Goal: Contribute content: Contribute content

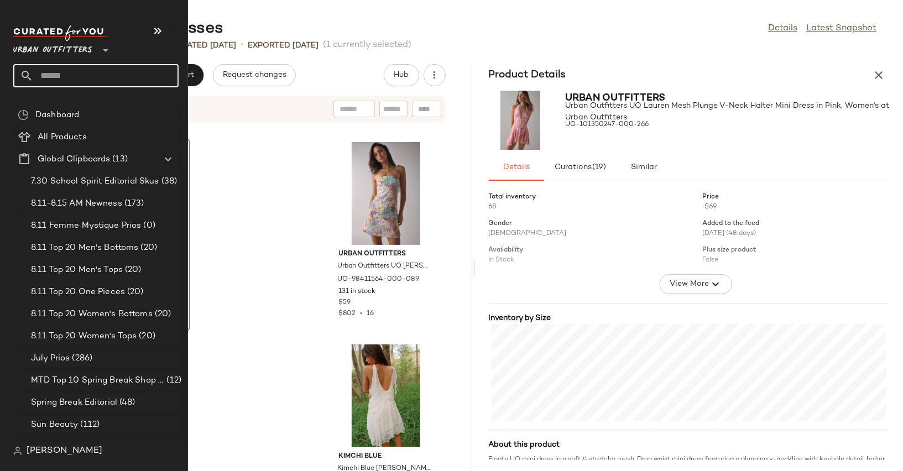
click at [67, 75] on input "text" at bounding box center [105, 75] width 145 height 23
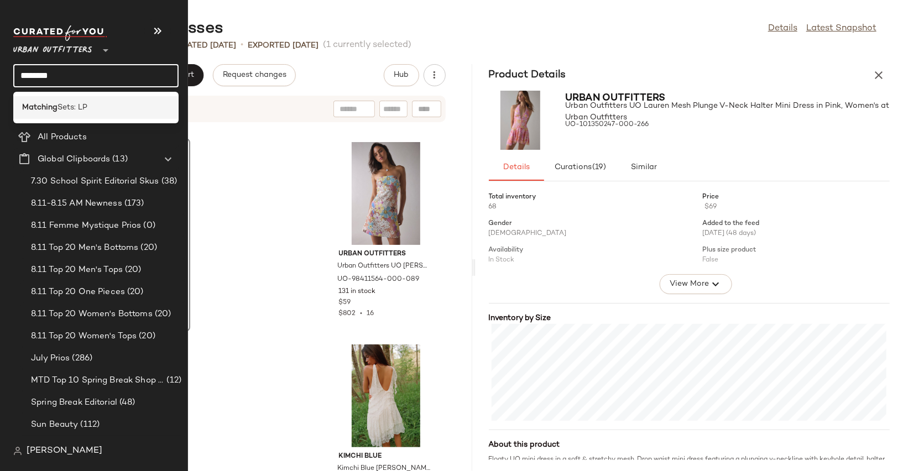
click at [77, 105] on span "Sets: LP" at bounding box center [73, 108] width 30 height 12
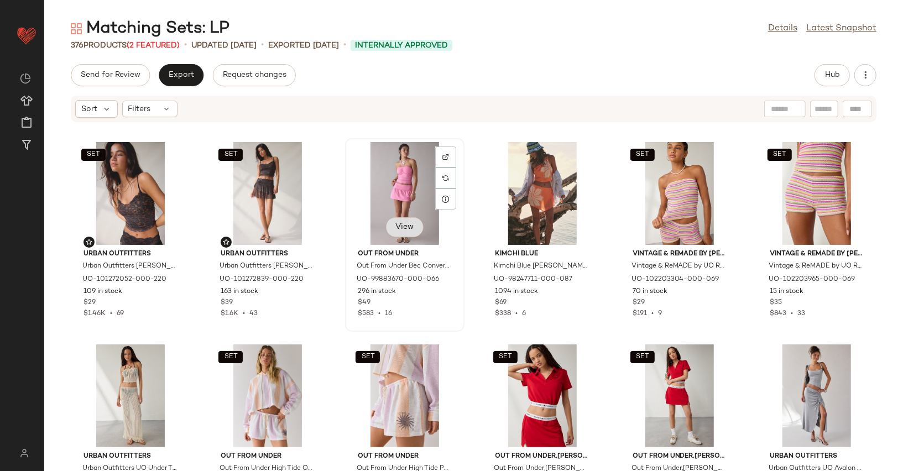
click at [405, 223] on span "View" at bounding box center [404, 227] width 19 height 9
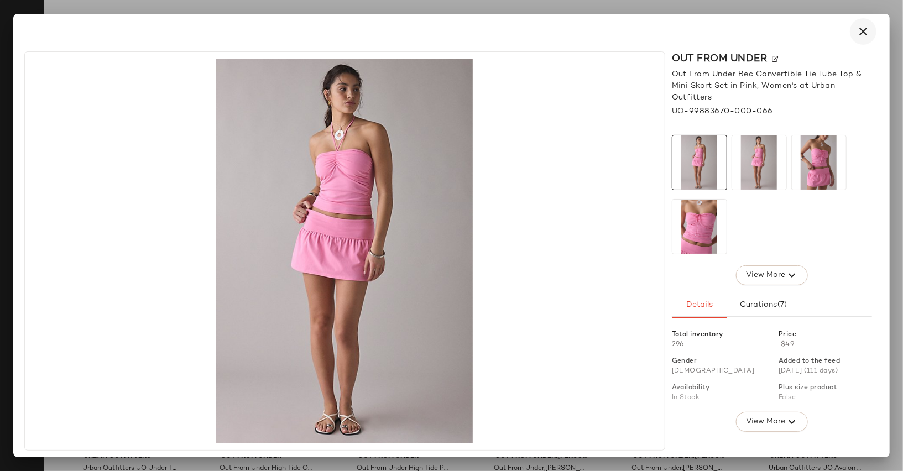
click at [862, 33] on icon "button" at bounding box center [863, 31] width 13 height 13
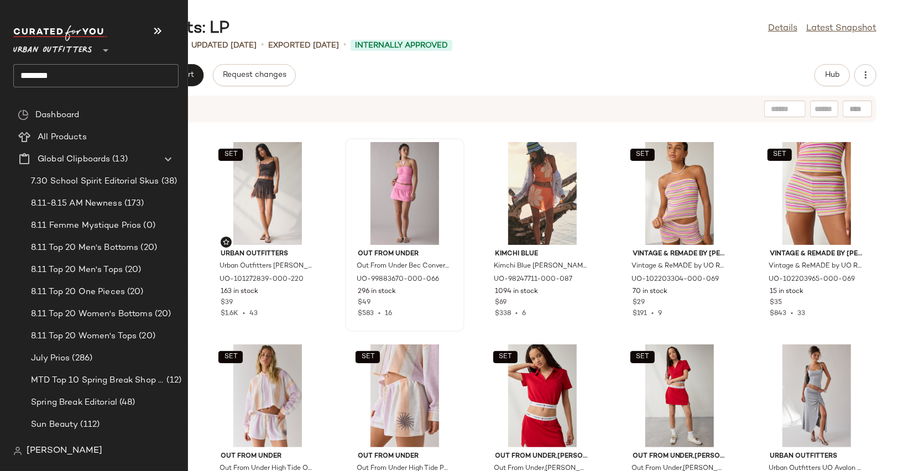
click at [53, 77] on input "********" at bounding box center [95, 75] width 165 height 23
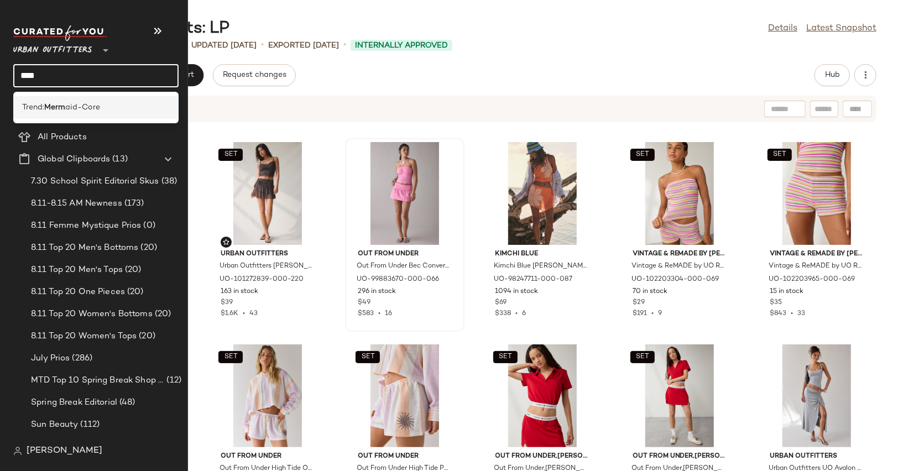
type input "****"
click at [41, 103] on span "Trend:" at bounding box center [33, 108] width 22 height 12
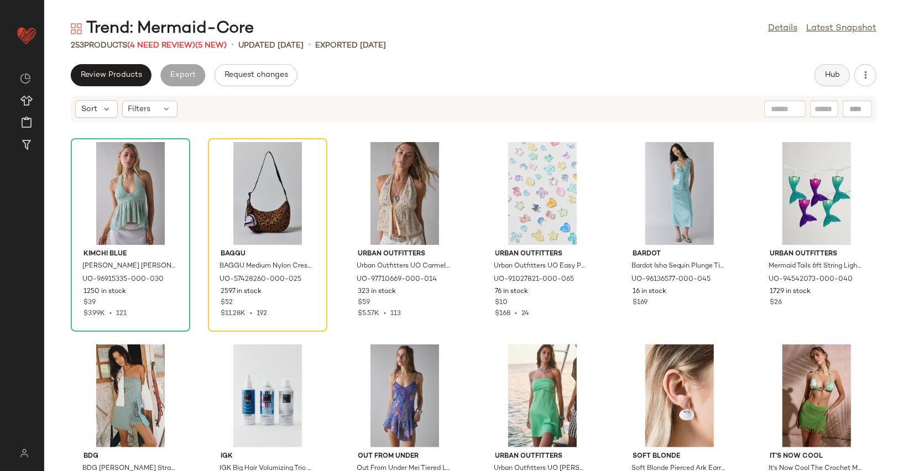
click at [837, 71] on span "Hub" at bounding box center [831, 75] width 15 height 9
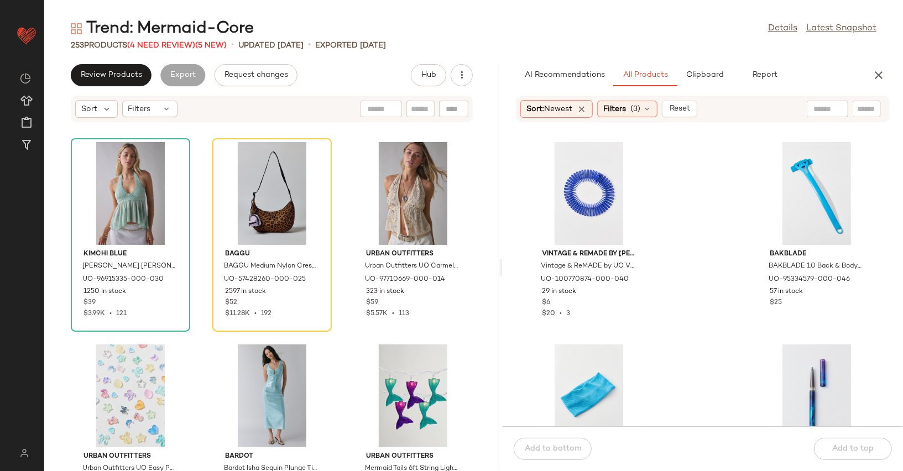
drag, startPoint x: 473, startPoint y: 264, endPoint x: 503, endPoint y: 265, distance: 29.3
click at [503, 265] on div "Trend: Mermaid-Core Details Latest Snapshot 253 Products (4 Need Review) (5 New…" at bounding box center [473, 244] width 859 height 453
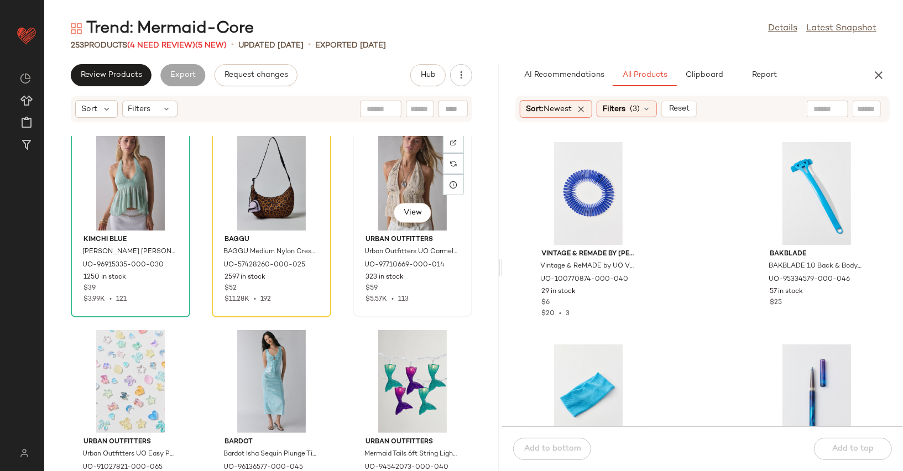
scroll to position [11, 0]
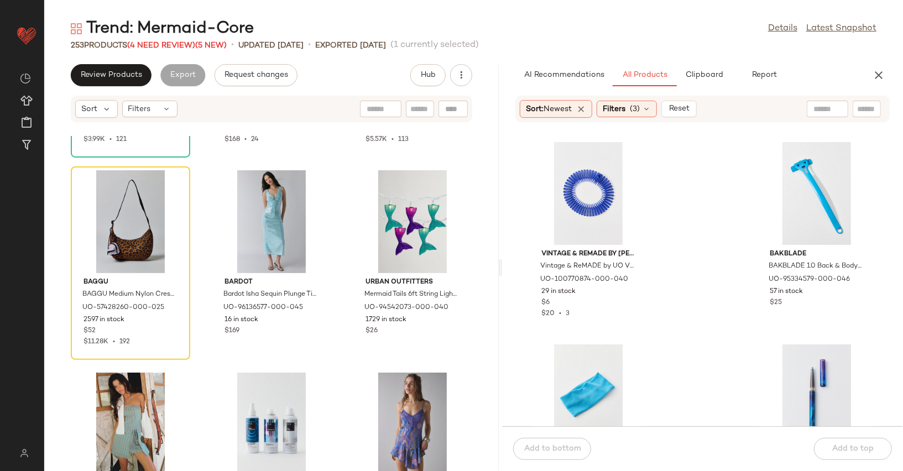
scroll to position [190, 0]
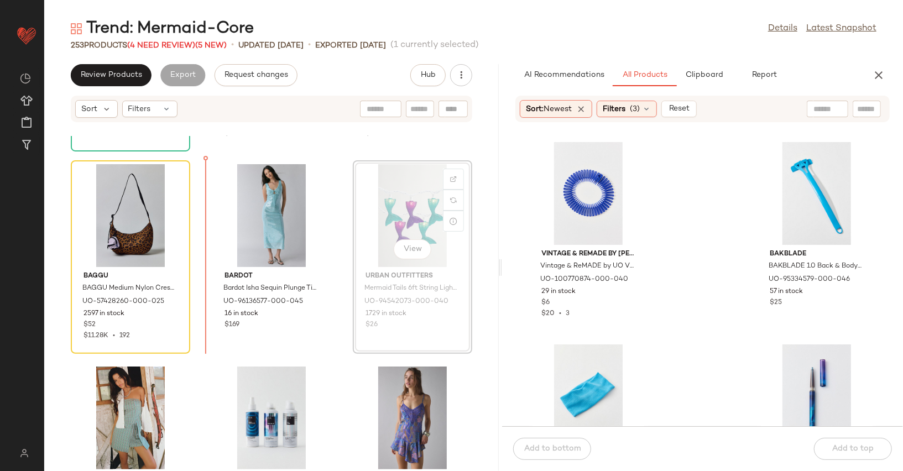
scroll to position [176, 0]
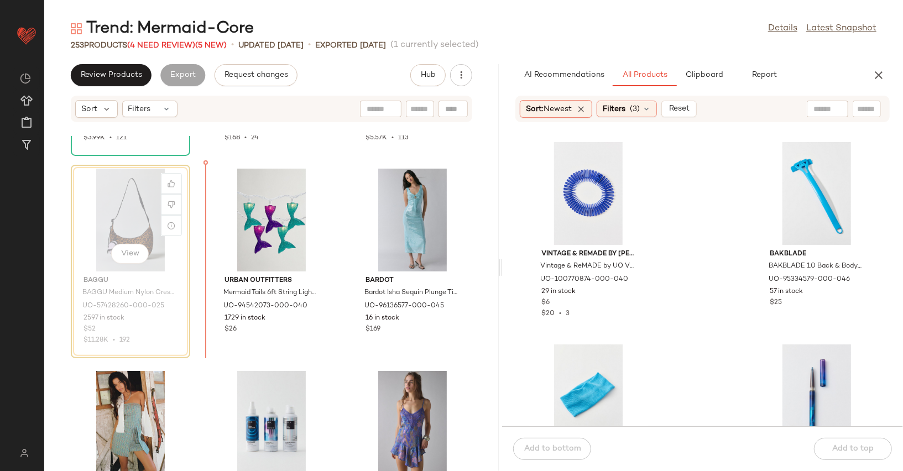
scroll to position [173, 0]
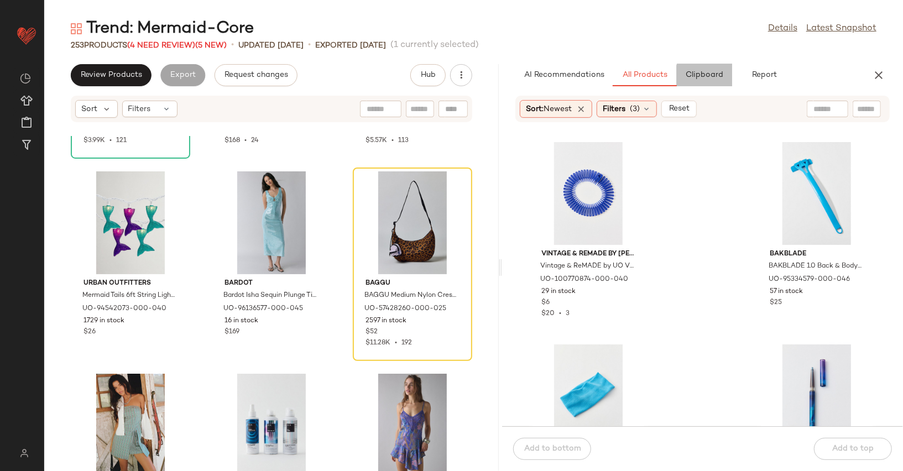
click at [704, 72] on span "Clipboard" at bounding box center [705, 75] width 38 height 9
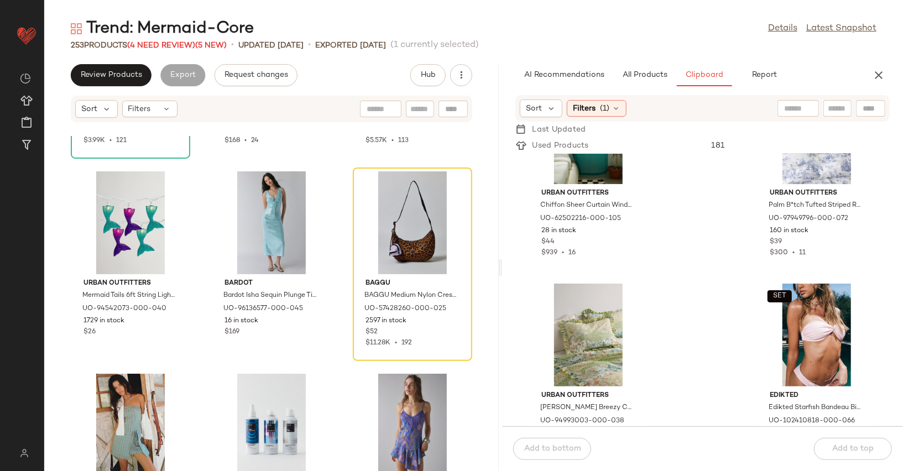
scroll to position [1909, 0]
click at [637, 80] on button "All Products" at bounding box center [645, 75] width 64 height 22
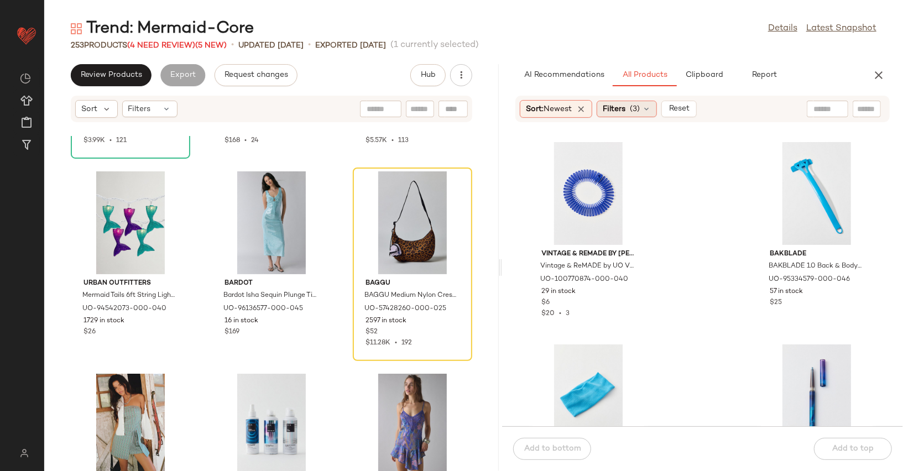
click at [615, 106] on span "Filters" at bounding box center [614, 109] width 23 height 12
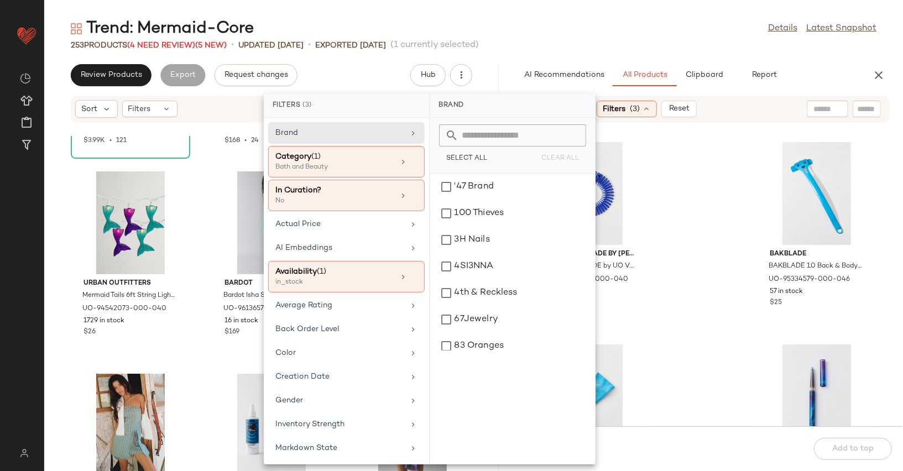
click at [828, 106] on div at bounding box center [827, 109] width 41 height 17
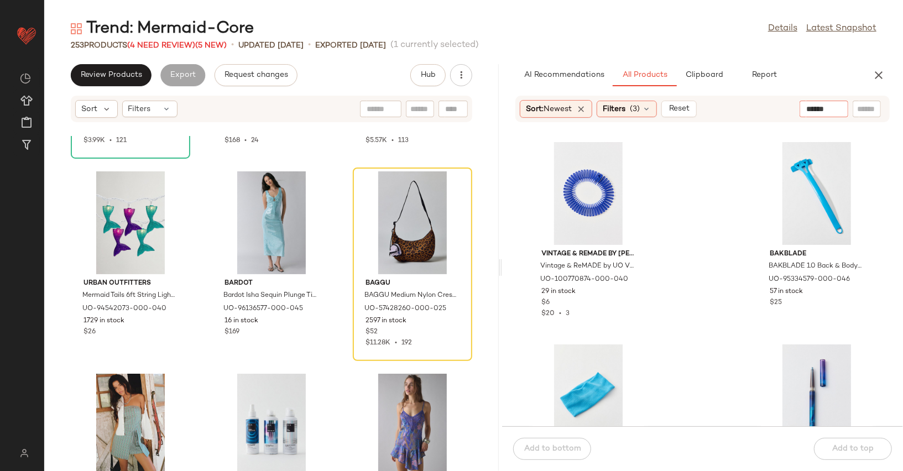
type input "*******"
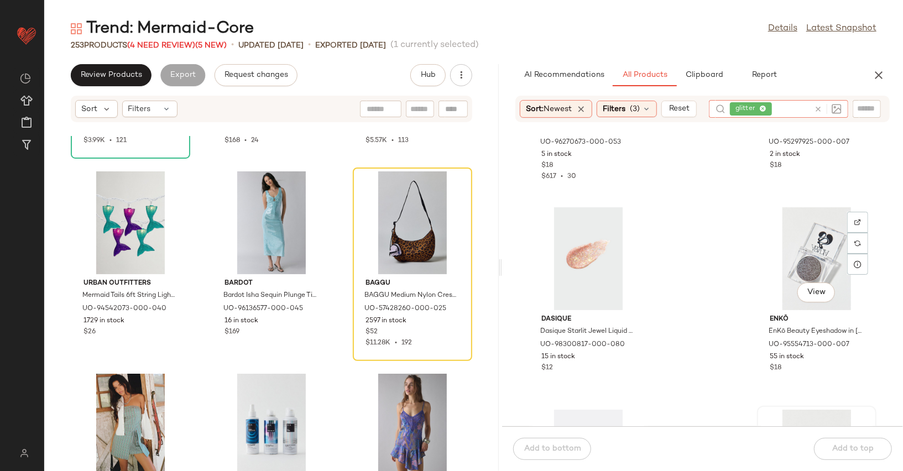
scroll to position [138, 0]
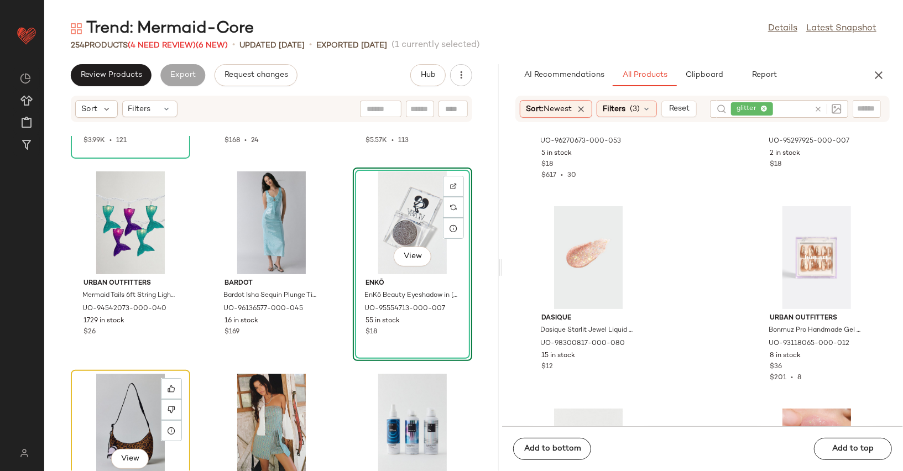
click at [114, 413] on div "View" at bounding box center [131, 425] width 112 height 103
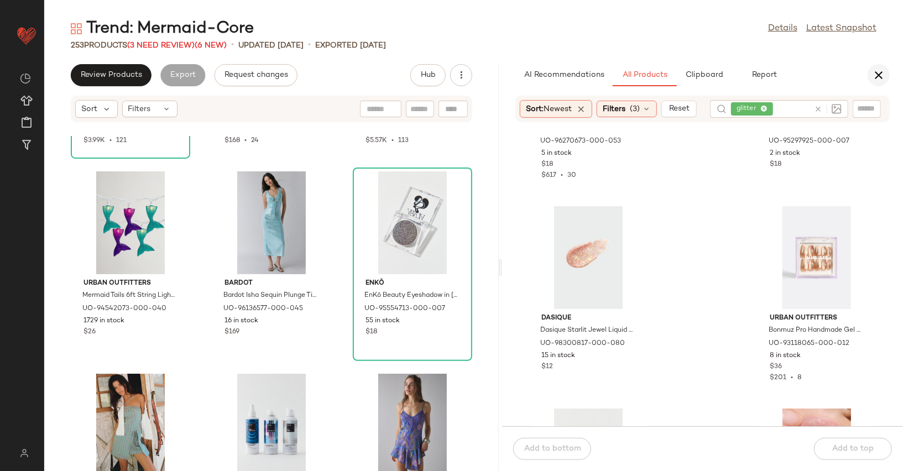
click at [888, 74] on button "button" at bounding box center [879, 75] width 22 height 22
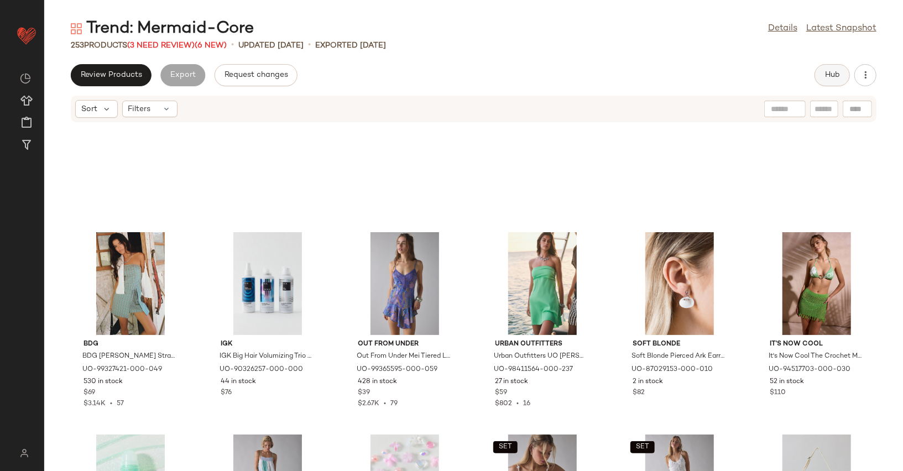
click at [836, 74] on span "Hub" at bounding box center [831, 75] width 15 height 9
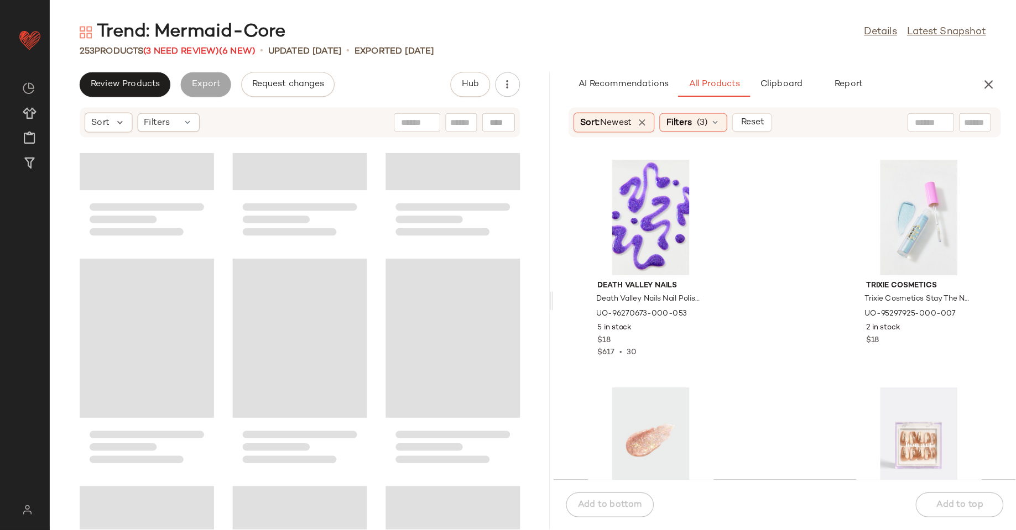
scroll to position [323, 0]
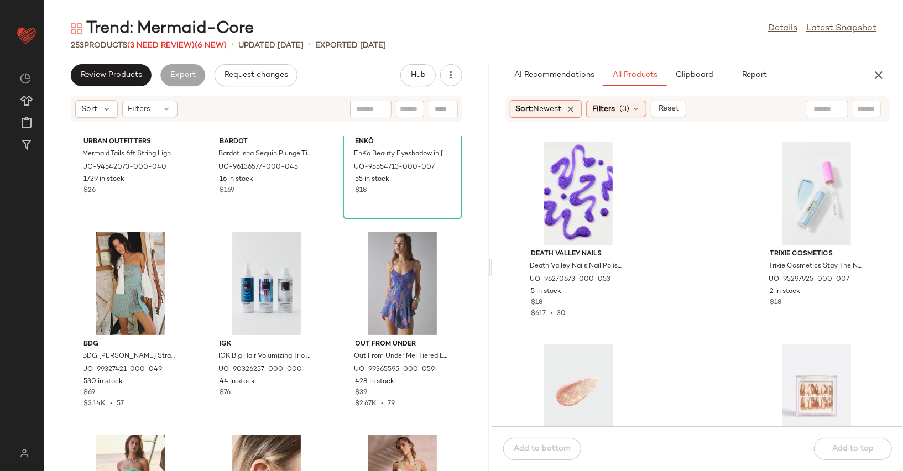
drag, startPoint x: 471, startPoint y: 263, endPoint x: 490, endPoint y: 264, distance: 18.8
click at [490, 264] on div "Trend: Mermaid-Core Details Latest Snapshot 253 Products (3 Need Review) (6 New…" at bounding box center [473, 244] width 859 height 453
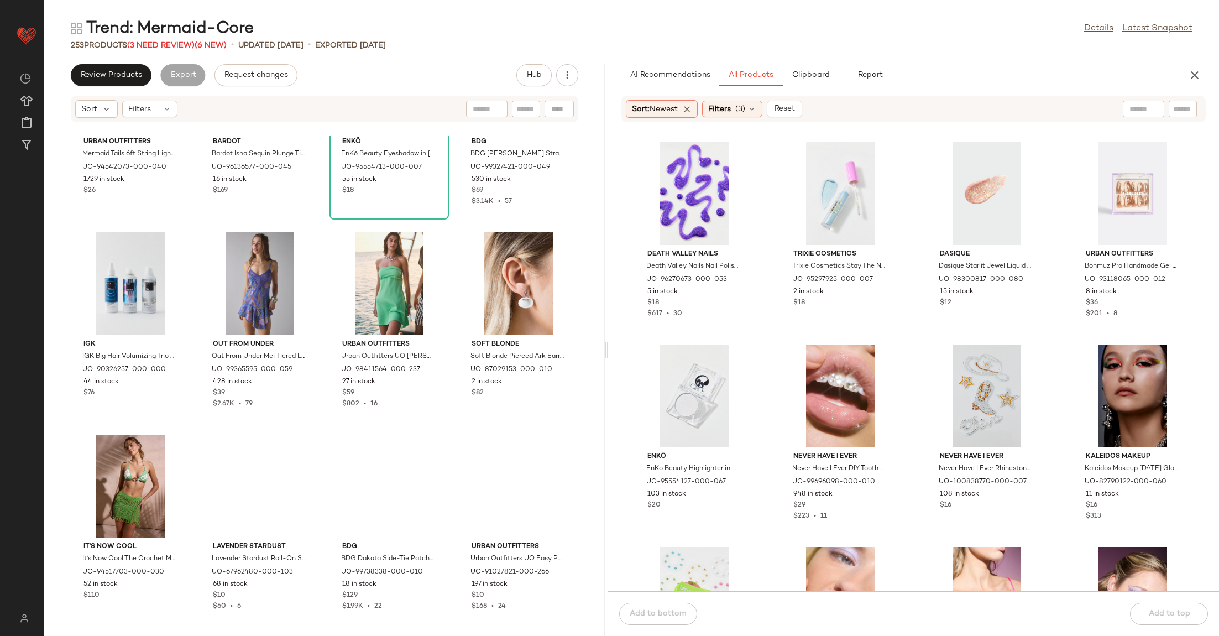
drag, startPoint x: 652, startPoint y: 345, endPoint x: 606, endPoint y: 349, distance: 46.1
click at [606, 349] on div "Trend: Mermaid-Core Details Latest Snapshot 253 Products (3 Need Review) (6 New…" at bounding box center [631, 327] width 1175 height 618
click at [409, 357] on div "Urban Outfitters Mermaid Tails 6ft String Lights in Blue at Urban Outfitters UO…" at bounding box center [324, 386] width 561 height 500
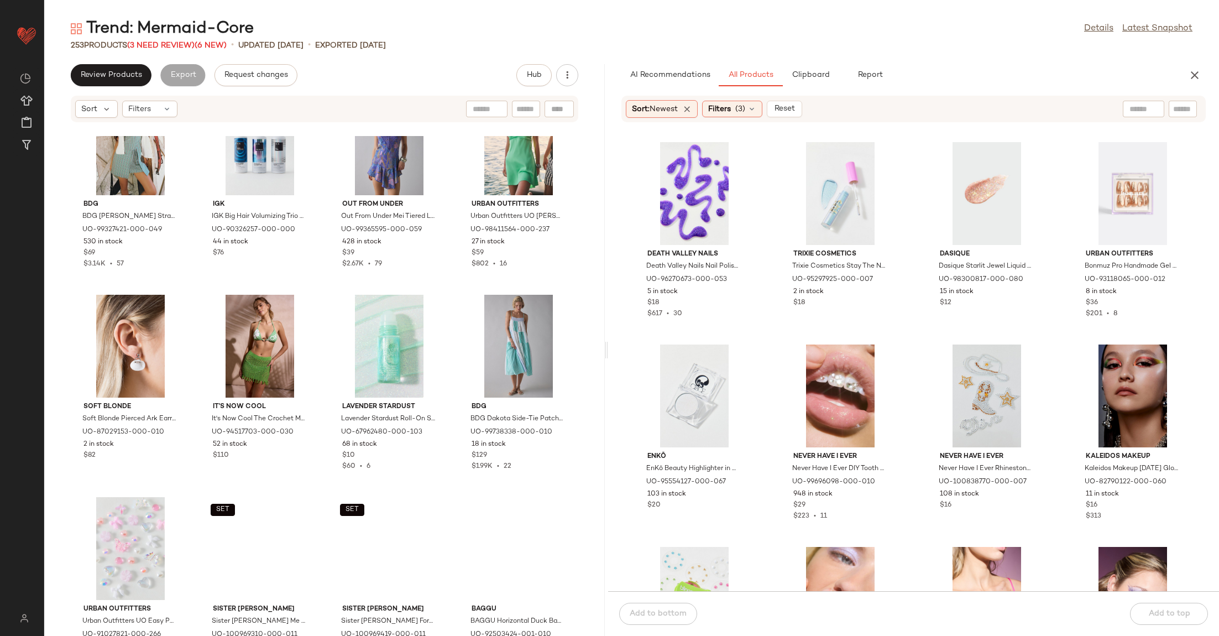
scroll to position [463, 0]
click at [333, 398] on div "View" at bounding box center [389, 346] width 112 height 103
click at [186, 471] on div "View" at bounding box center [131, 549] width 112 height 103
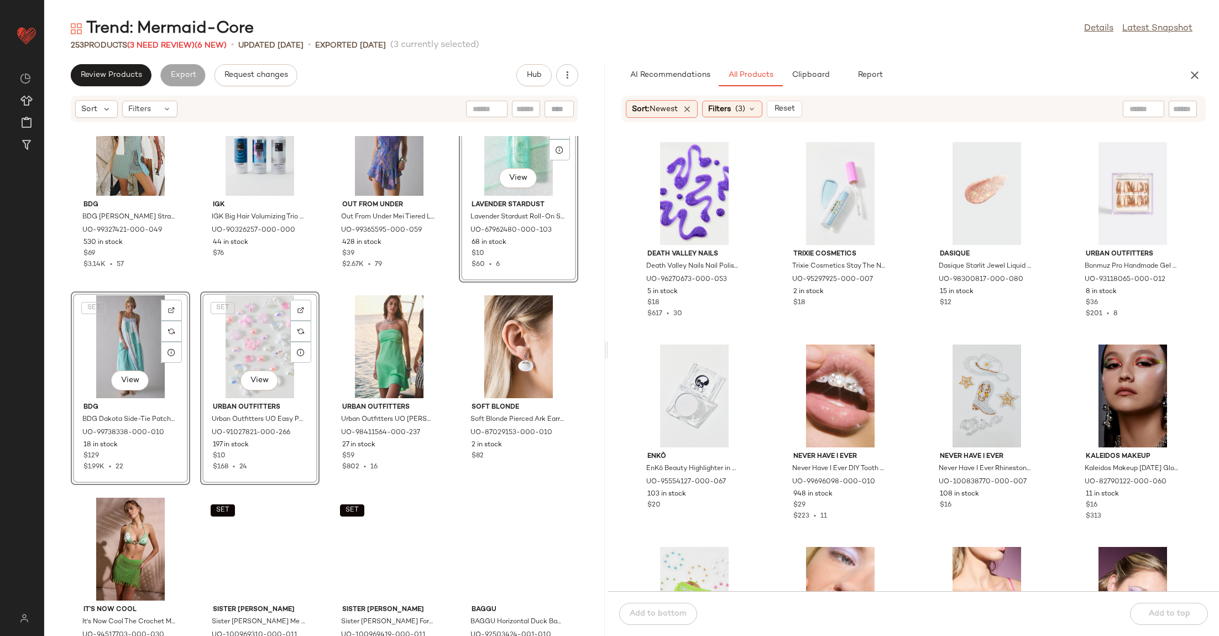
click at [221, 431] on div "BDG BDG [PERSON_NAME] Strapless Wrap Mini Dress in Blue, Women's at Urban Outfi…" at bounding box center [324, 386] width 561 height 500
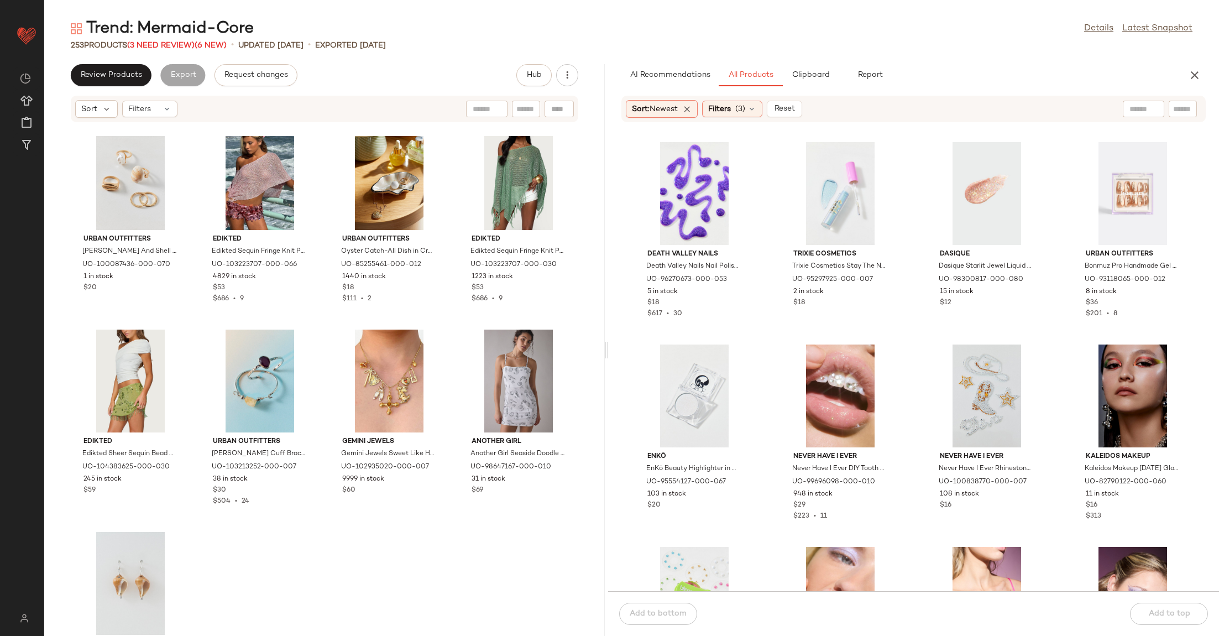
scroll to position [1233, 0]
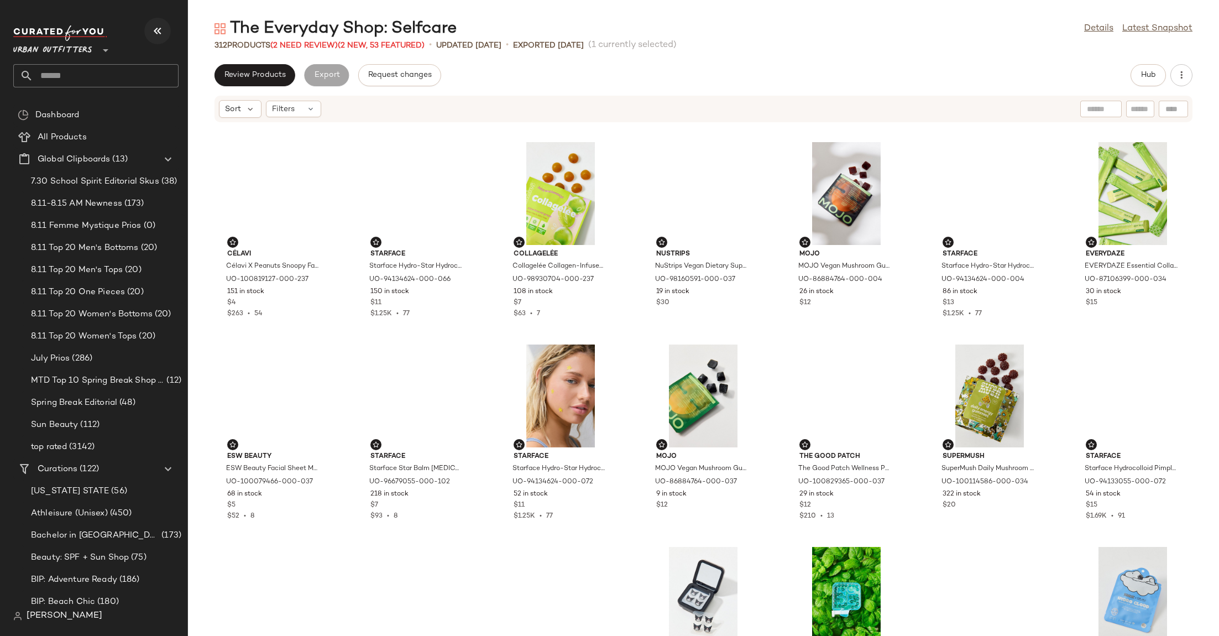
click at [157, 28] on icon "button" at bounding box center [157, 30] width 13 height 13
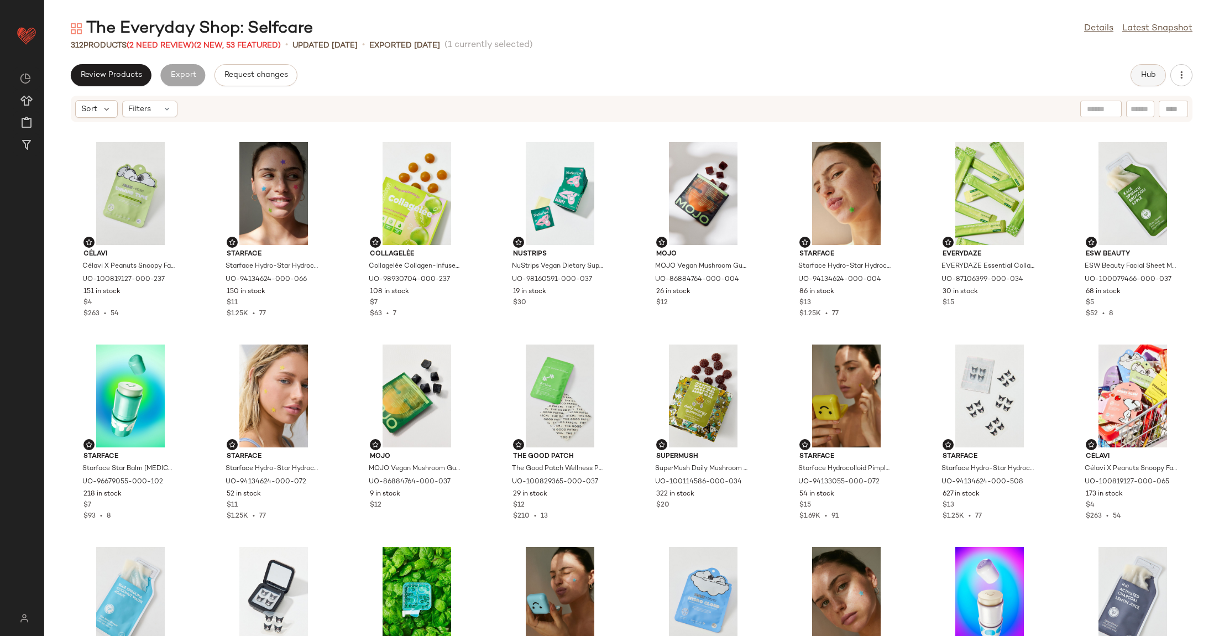
click at [1151, 72] on span "Hub" at bounding box center [1148, 75] width 15 height 9
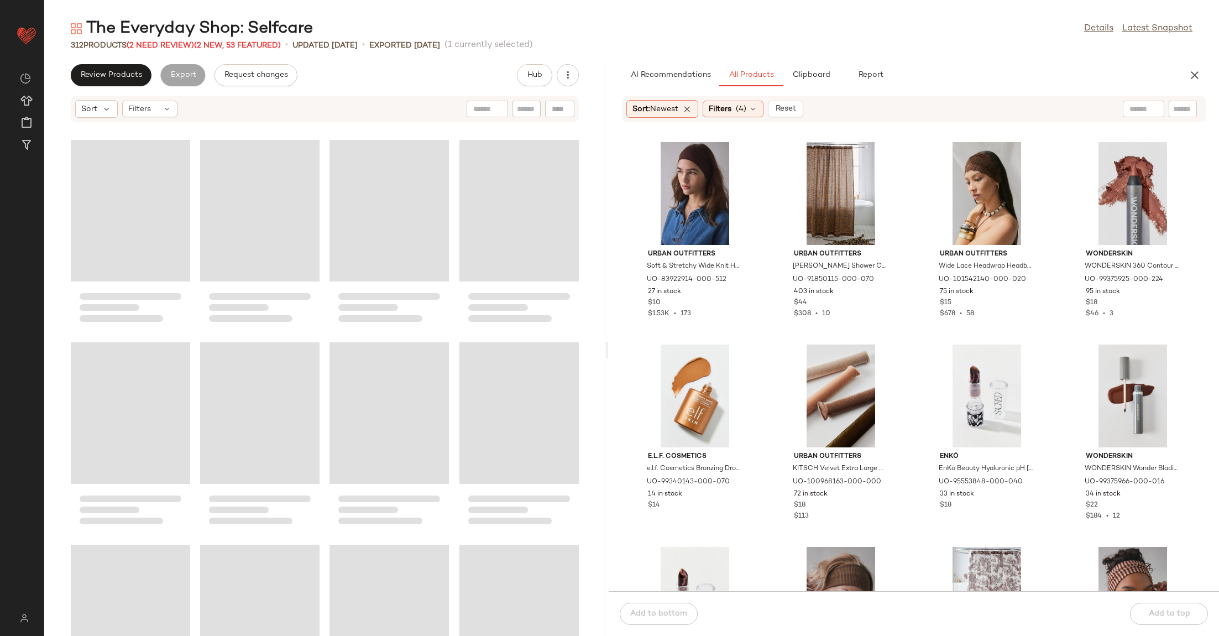
drag, startPoint x: 630, startPoint y: 346, endPoint x: 607, endPoint y: 348, distance: 22.7
click at [607, 348] on div "The Everyday Shop: Selfcare Details Latest Snapshot 312 Products (2 Need Review…" at bounding box center [631, 327] width 1175 height 618
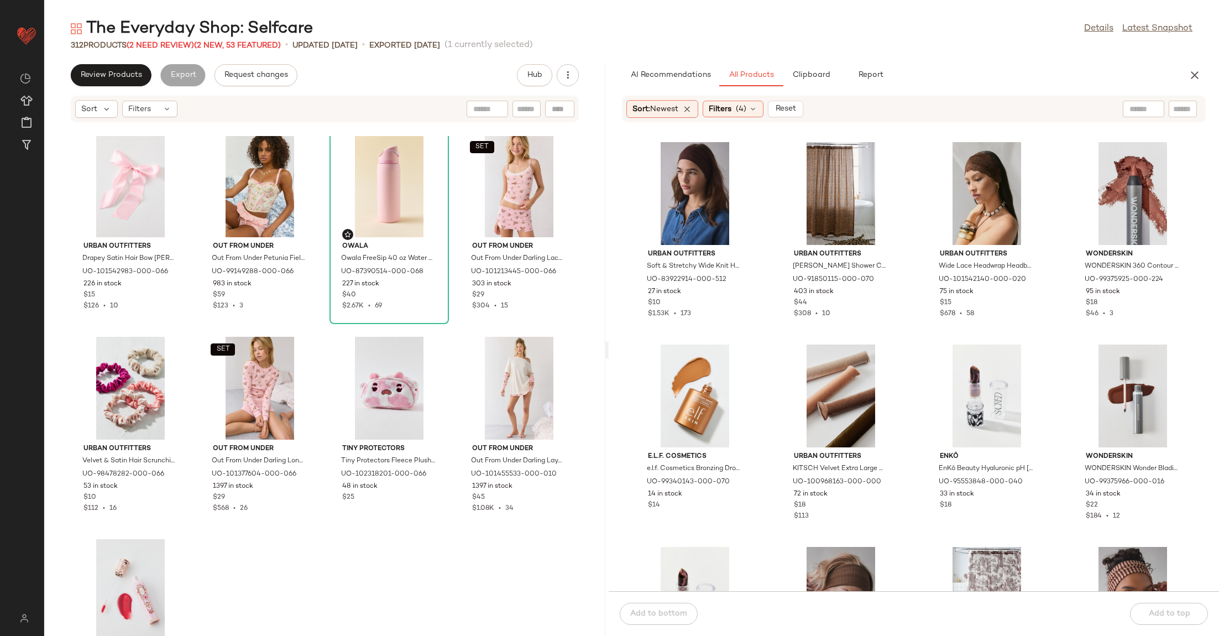
scroll to position [3866, 0]
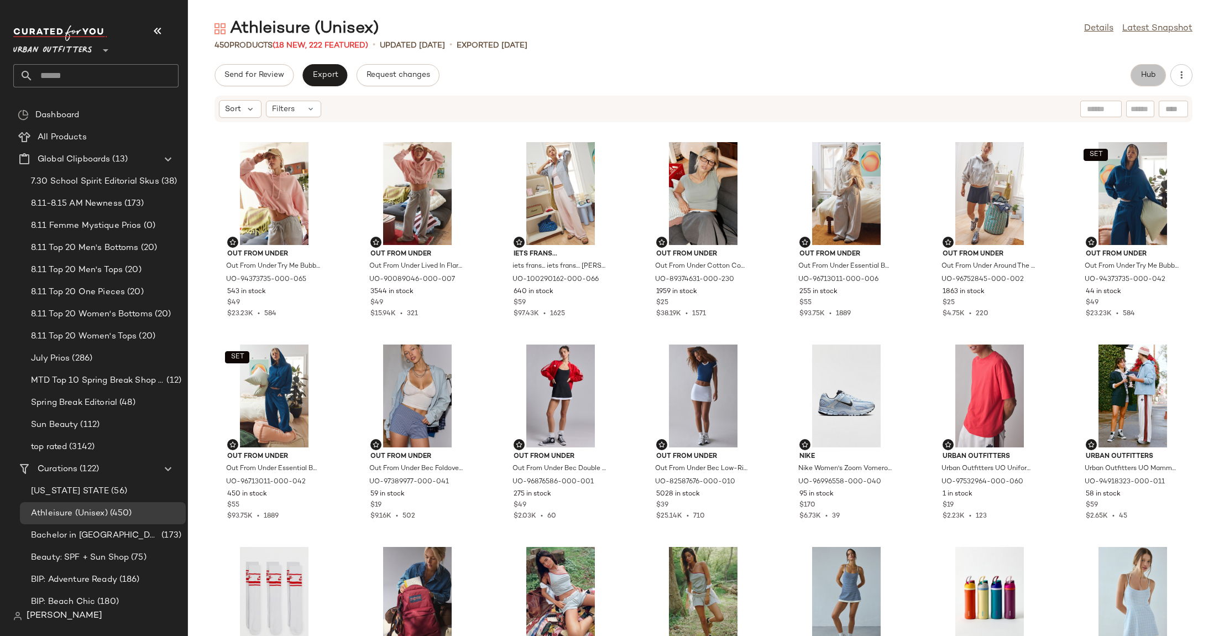
click at [1149, 80] on button "Hub" at bounding box center [1148, 75] width 35 height 22
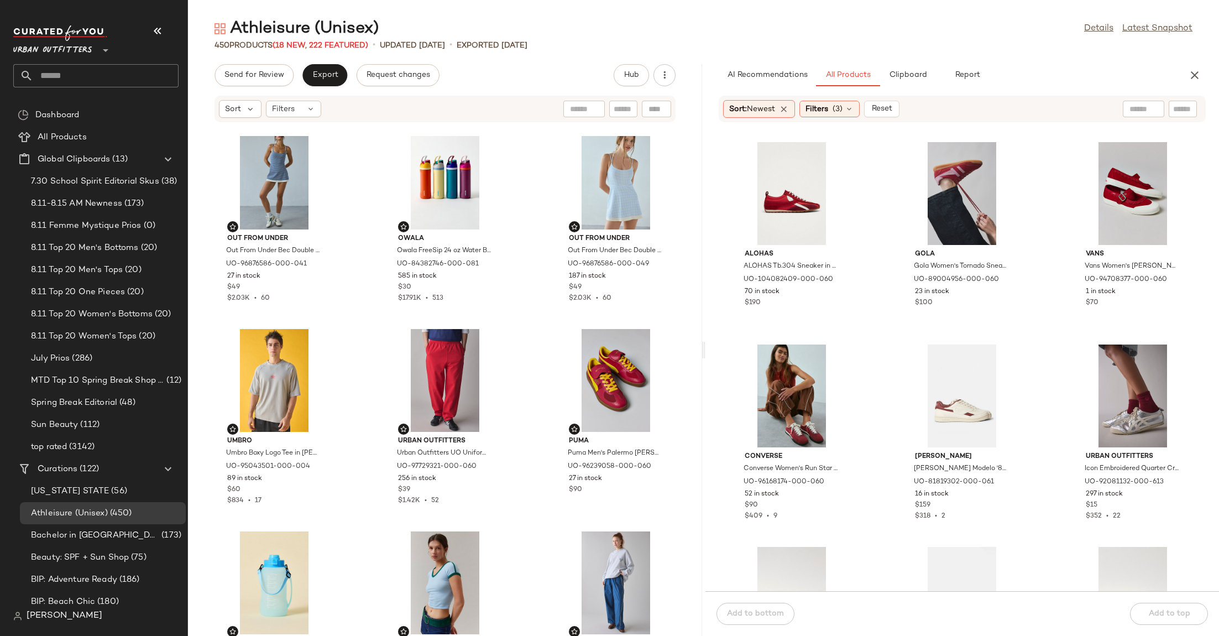
scroll to position [1234, 0]
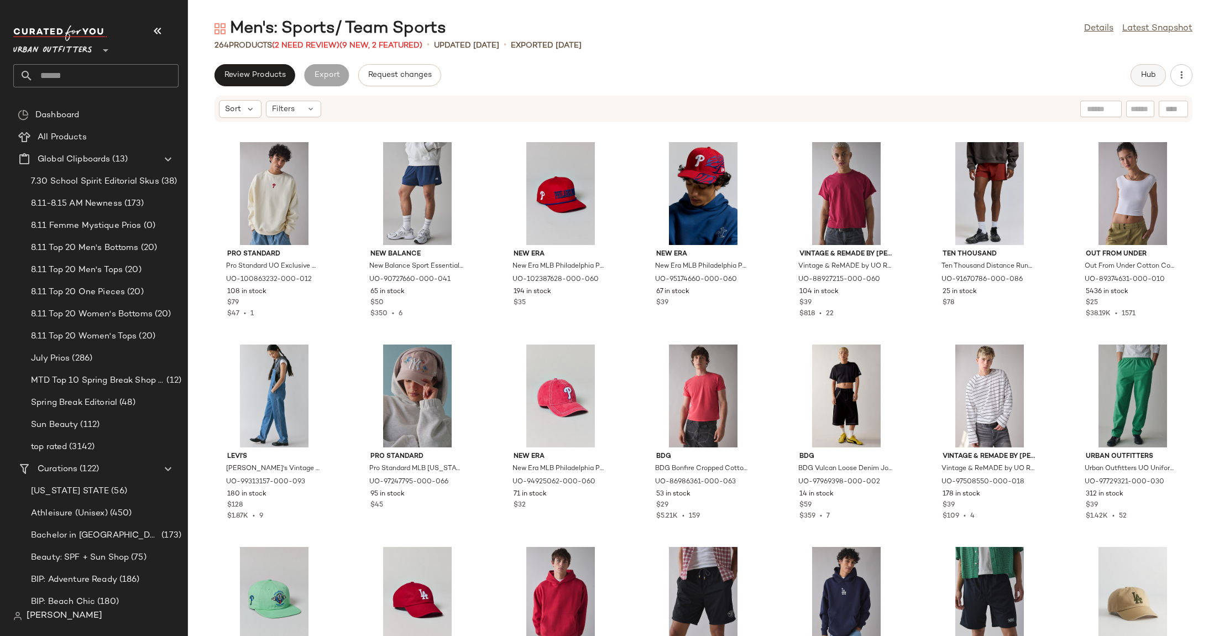
click at [1146, 78] on span "Hub" at bounding box center [1148, 75] width 15 height 9
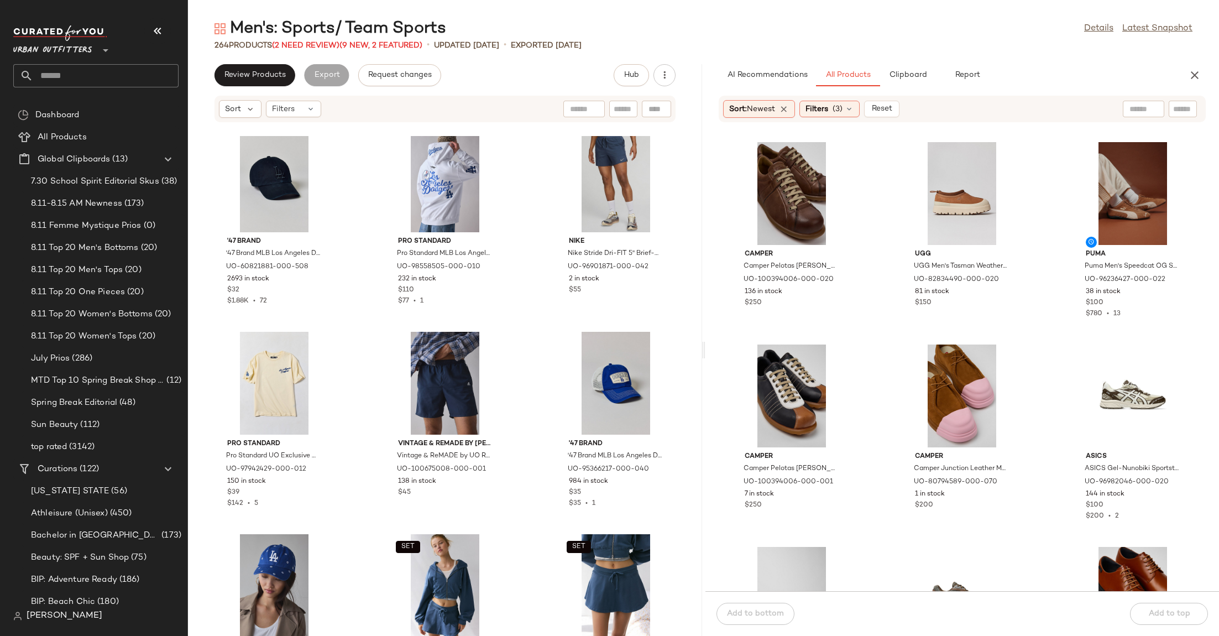
scroll to position [3061, 0]
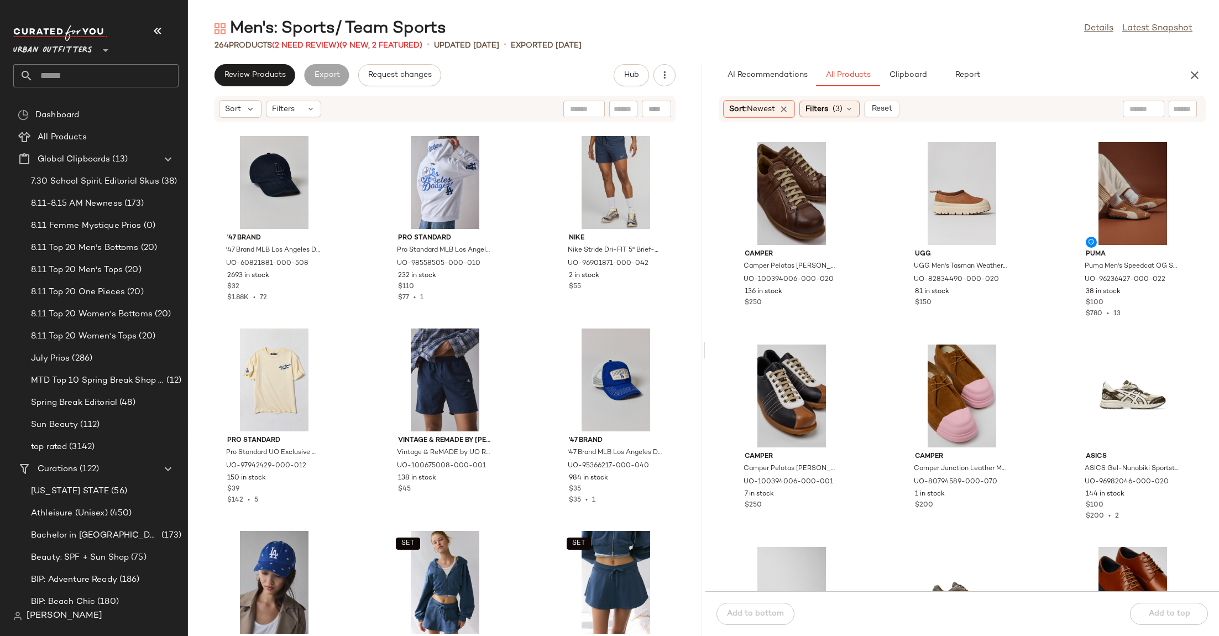
click at [82, 76] on input "text" at bounding box center [105, 75] width 145 height 23
type input "*********"
click at [132, 478] on span "Create New Curation" at bounding box center [152, 480] width 90 height 9
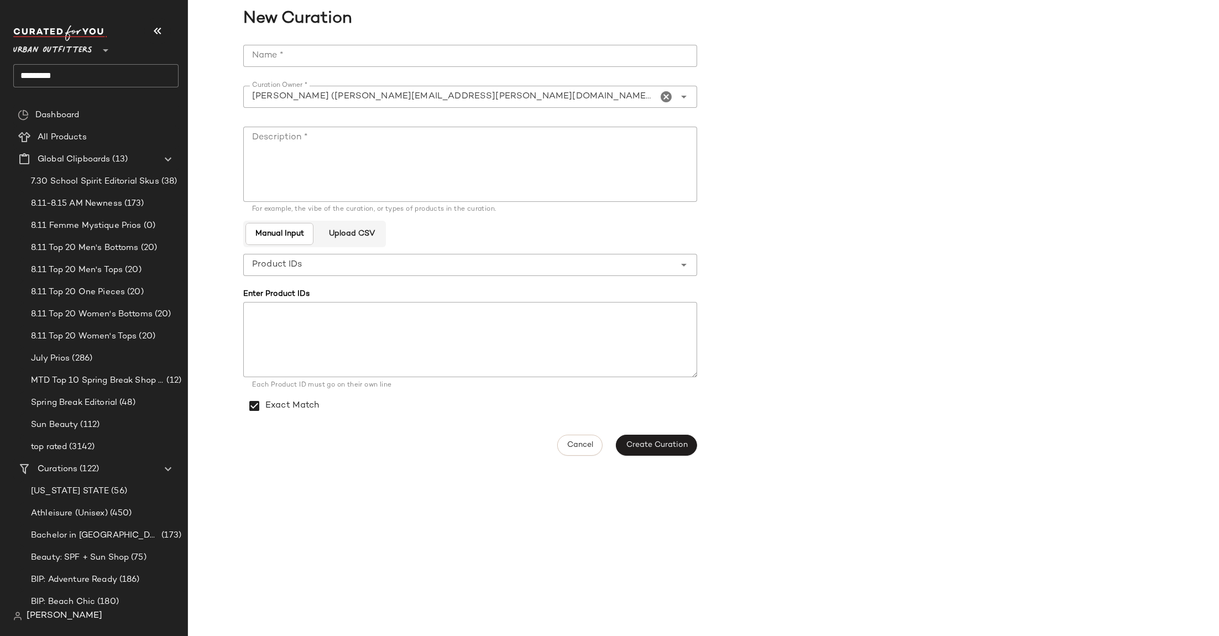
click at [336, 49] on input "Name *" at bounding box center [470, 56] width 454 height 22
type input "*********"
click at [285, 168] on textarea "Description *" at bounding box center [470, 164] width 454 height 75
type textarea "*********"
click at [656, 442] on span "Create Curation" at bounding box center [656, 445] width 62 height 9
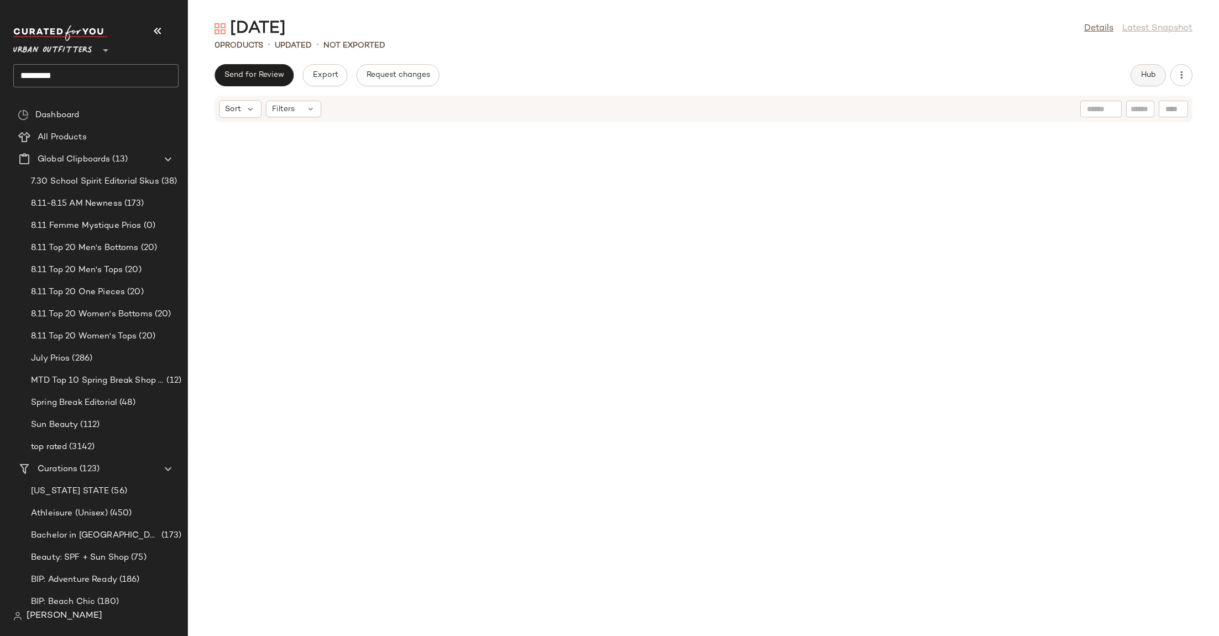
click at [1155, 71] on span "Hub" at bounding box center [1148, 75] width 15 height 9
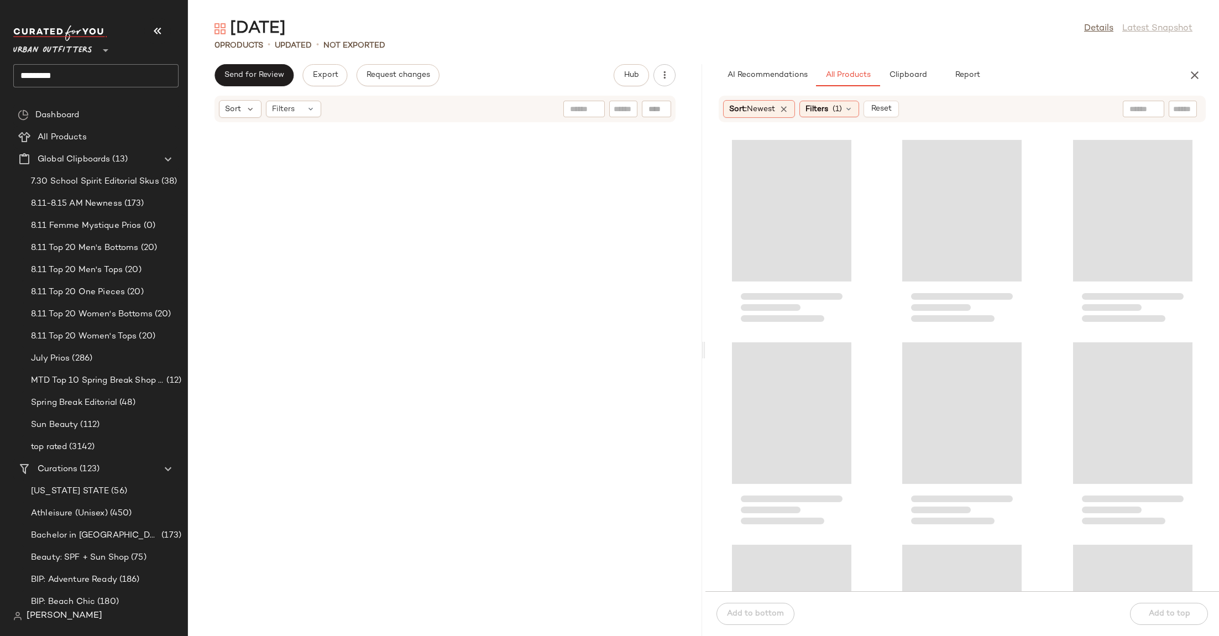
click at [1141, 103] on input "text" at bounding box center [1144, 109] width 28 height 12
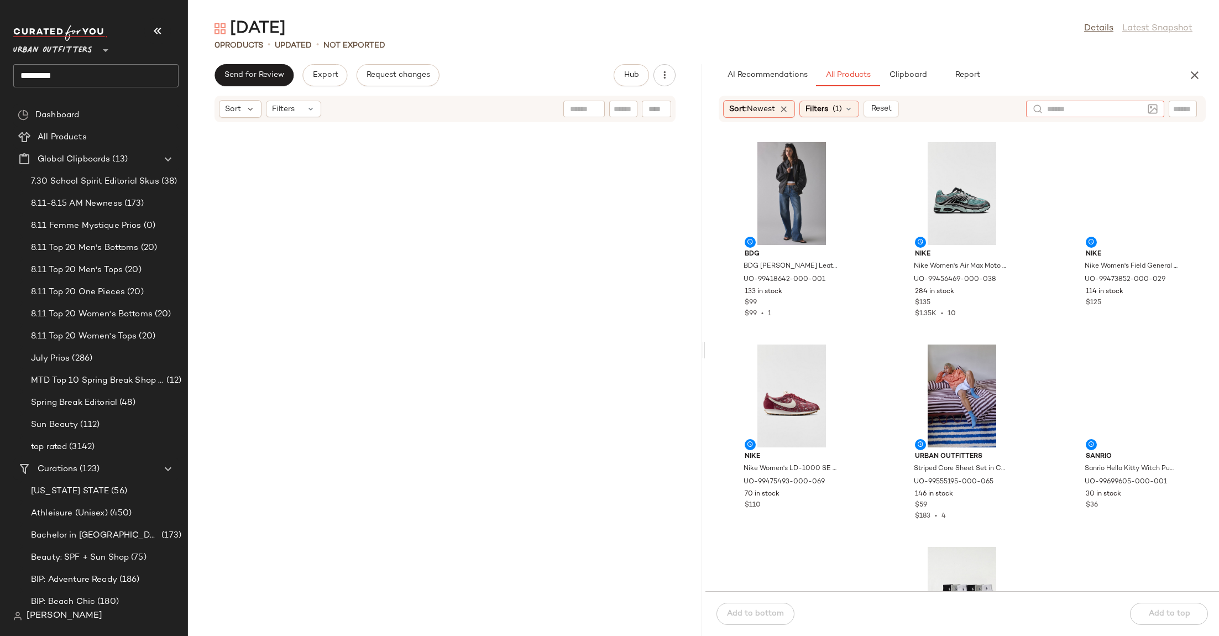
click at [1177, 108] on input "text" at bounding box center [1182, 109] width 19 height 12
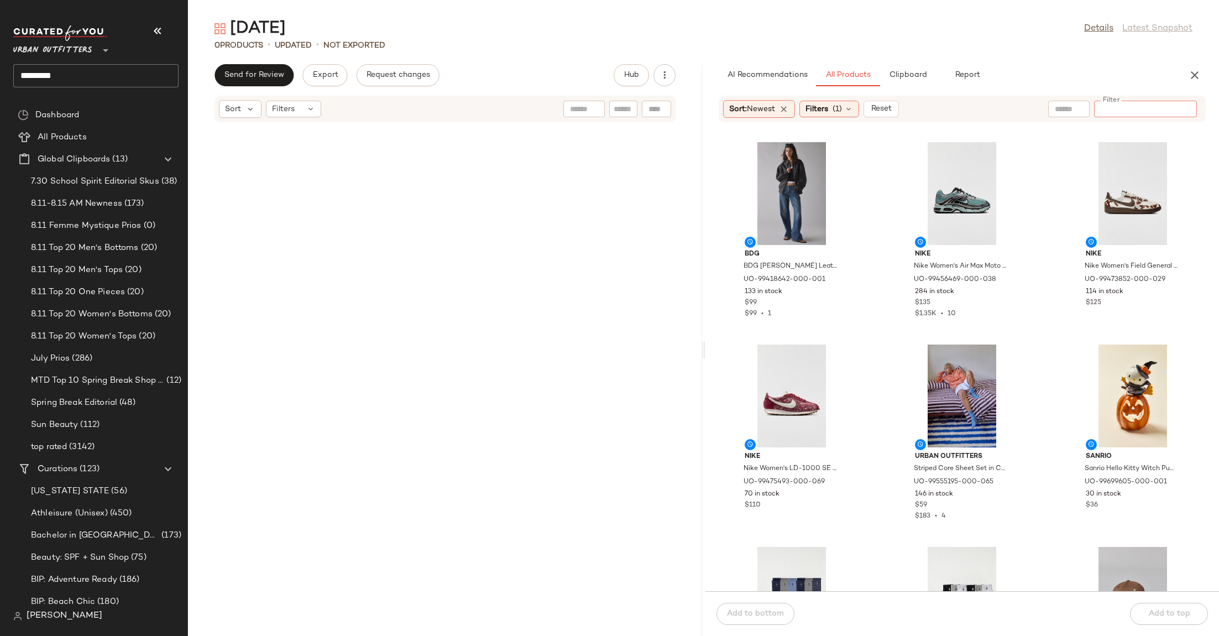
paste input "********"
type input "********"
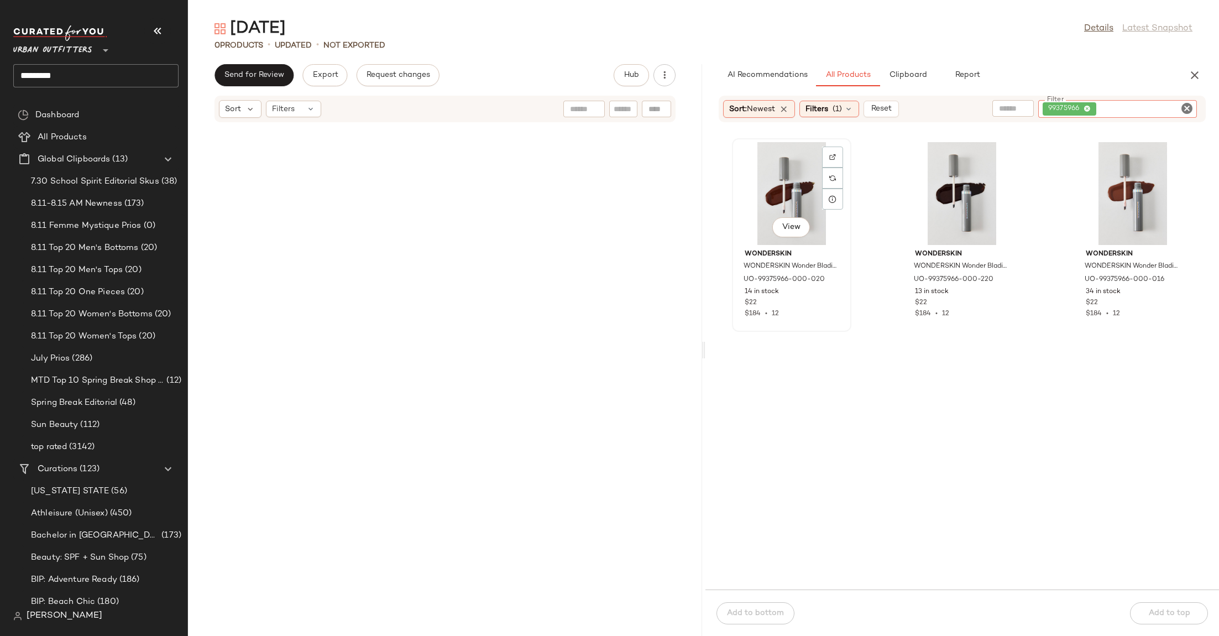
click at [769, 179] on div "View" at bounding box center [792, 193] width 112 height 103
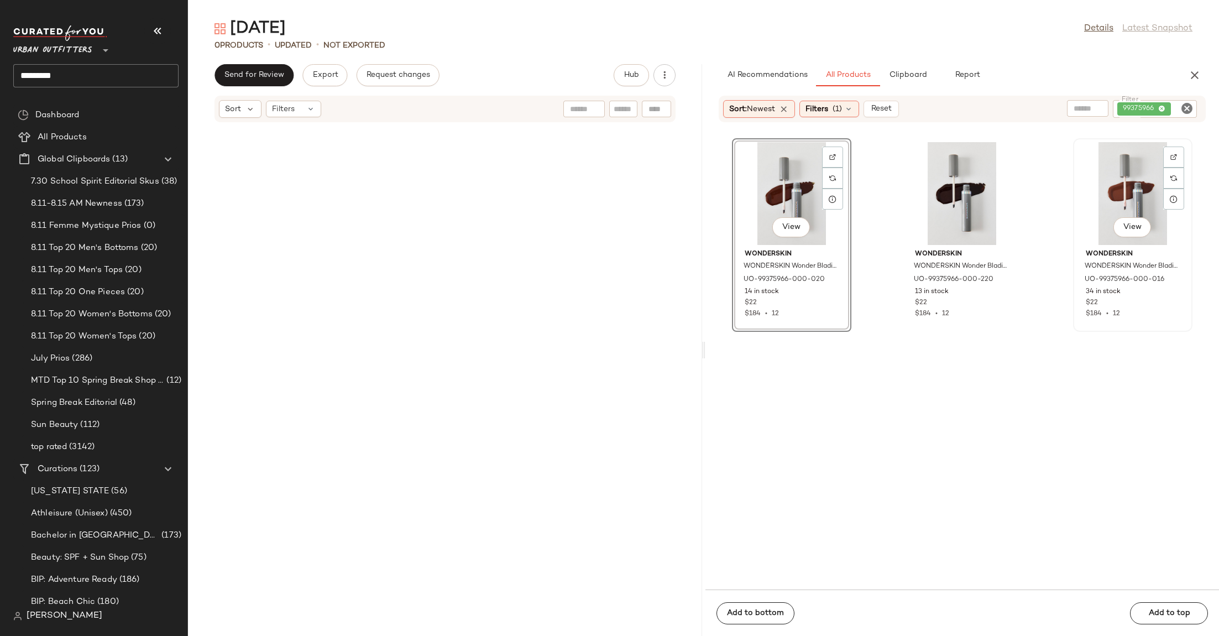
click at [1113, 165] on div "View" at bounding box center [1133, 193] width 112 height 103
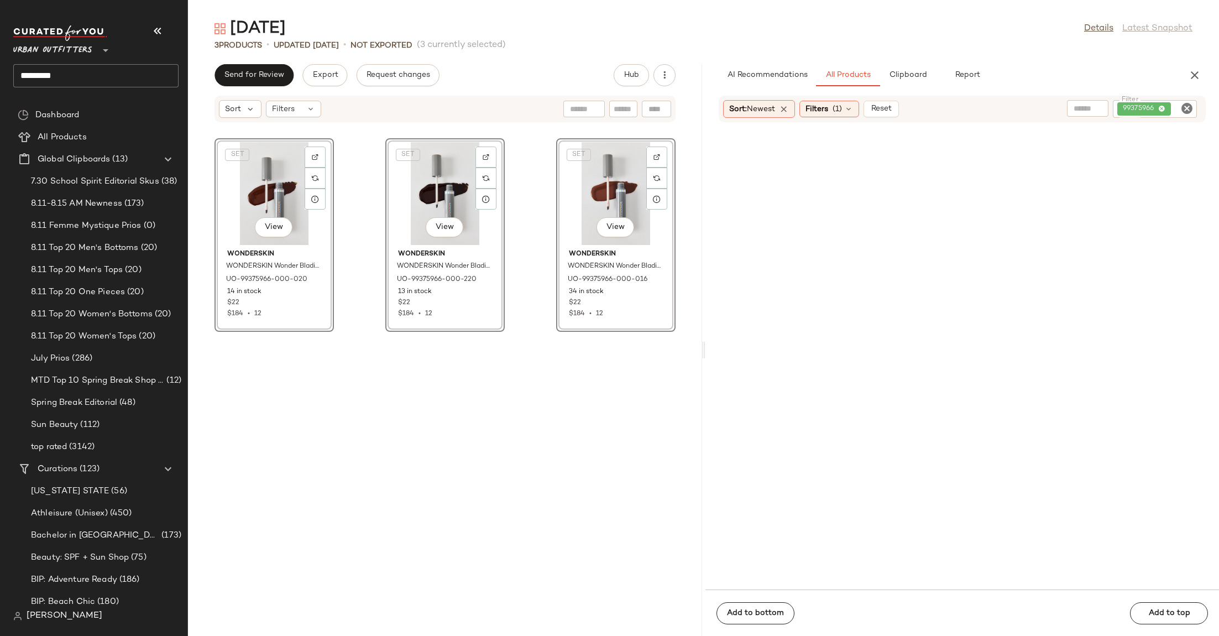
drag, startPoint x: 765, startPoint y: 194, endPoint x: 546, endPoint y: 2, distance: 291.2
click at [1182, 109] on icon "Clear Filter" at bounding box center [1187, 108] width 13 height 13
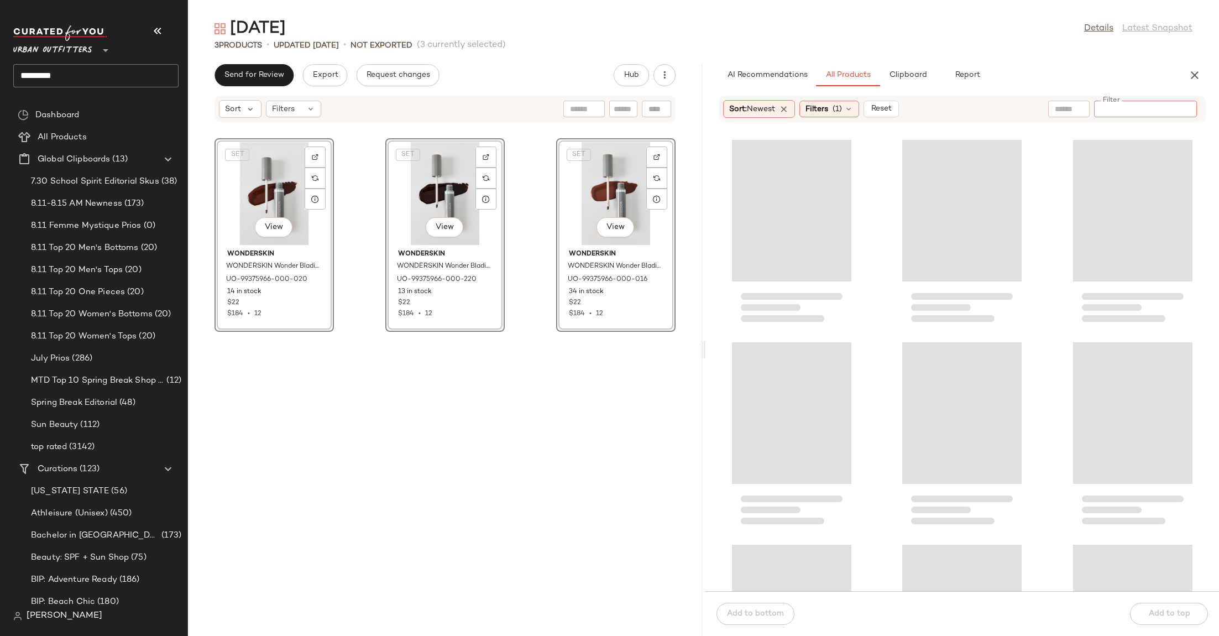
paste input "********"
type input "********"
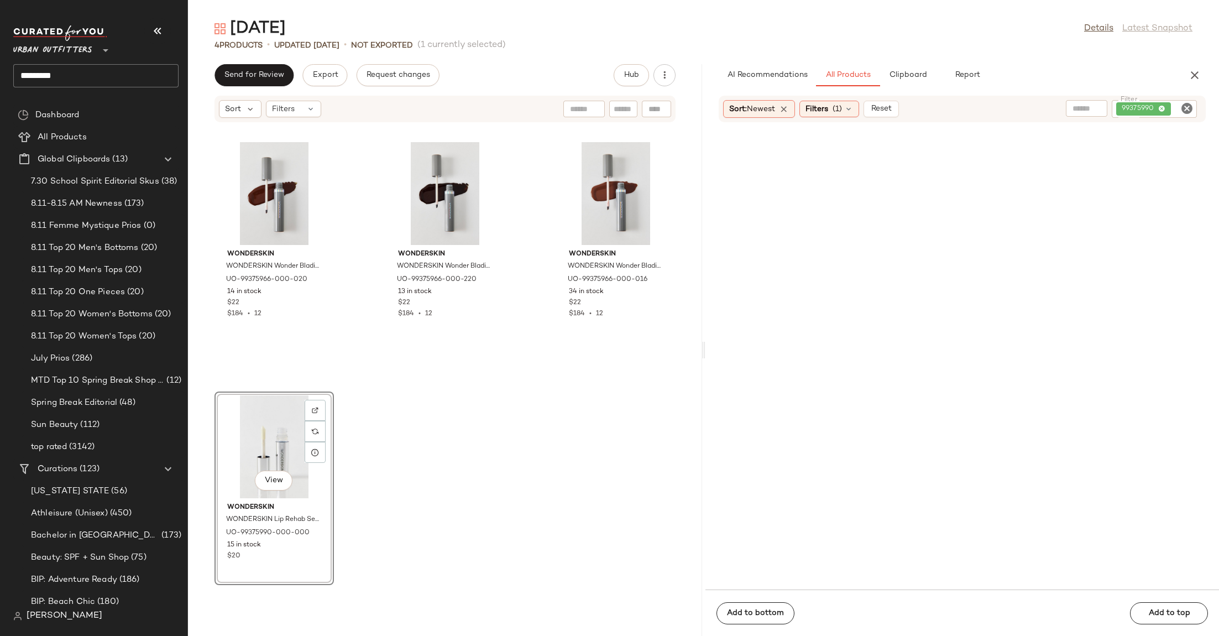
drag, startPoint x: 764, startPoint y: 177, endPoint x: 806, endPoint y: 7, distance: 175.0
click at [1186, 110] on icon "Clear Filter" at bounding box center [1187, 108] width 13 height 13
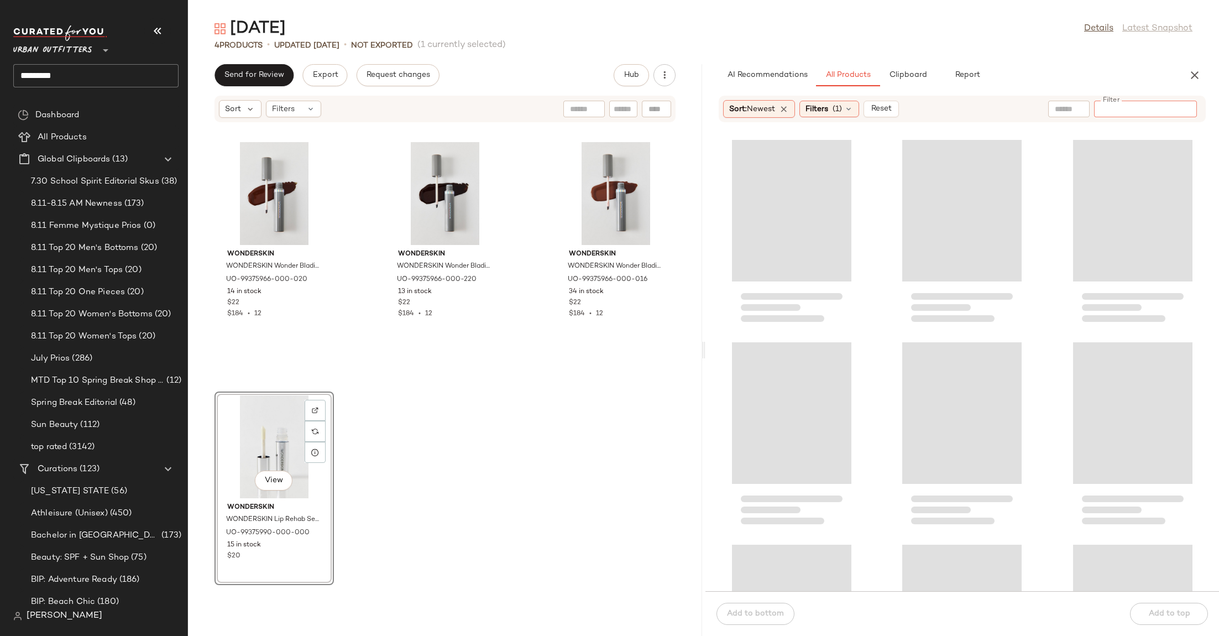
paste input "********"
type input "********"
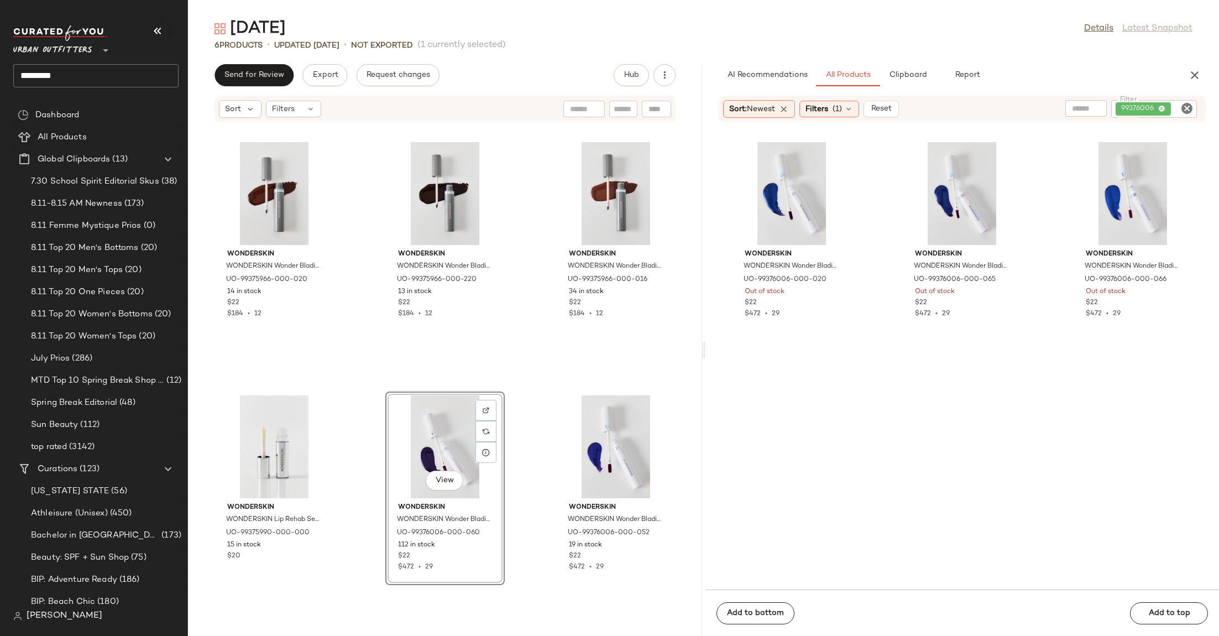
drag, startPoint x: 956, startPoint y: 189, endPoint x: 679, endPoint y: 1, distance: 334.8
click at [1184, 108] on icon "Clear Filter" at bounding box center [1187, 108] width 13 height 13
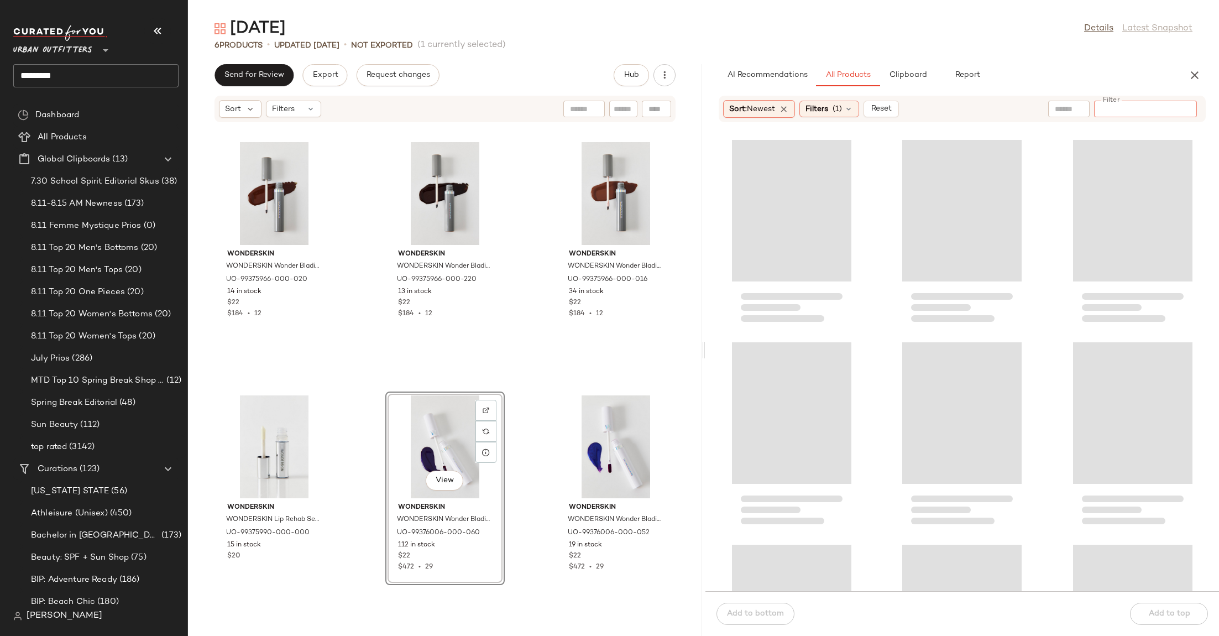
paste input "********"
type input "********"
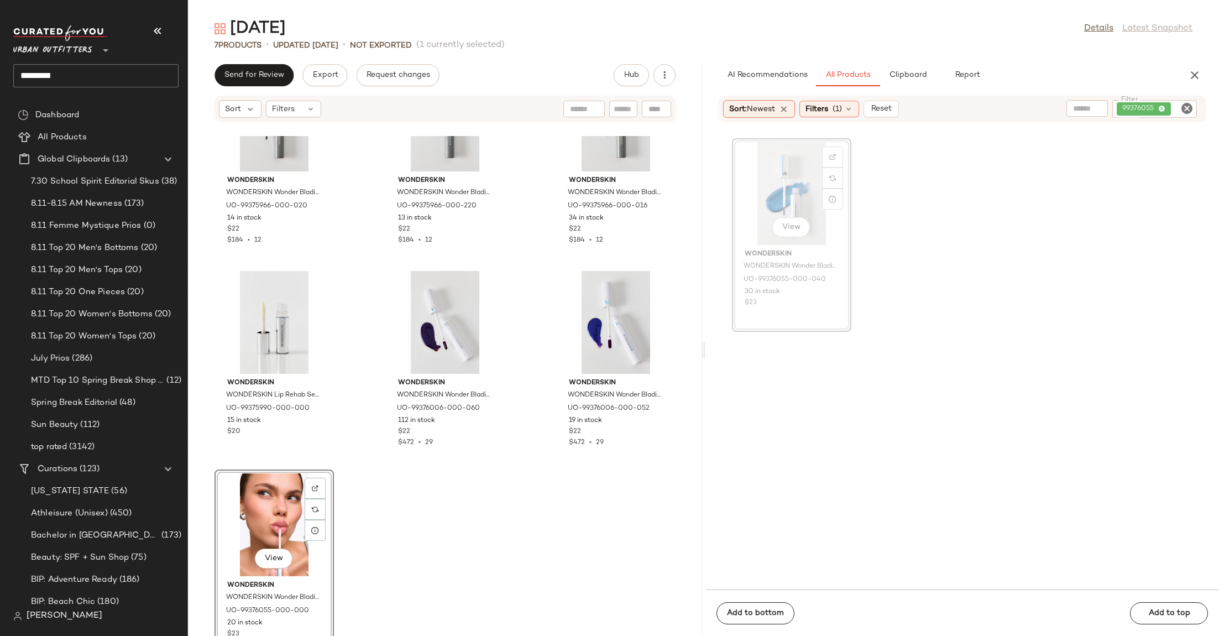
scroll to position [98, 0]
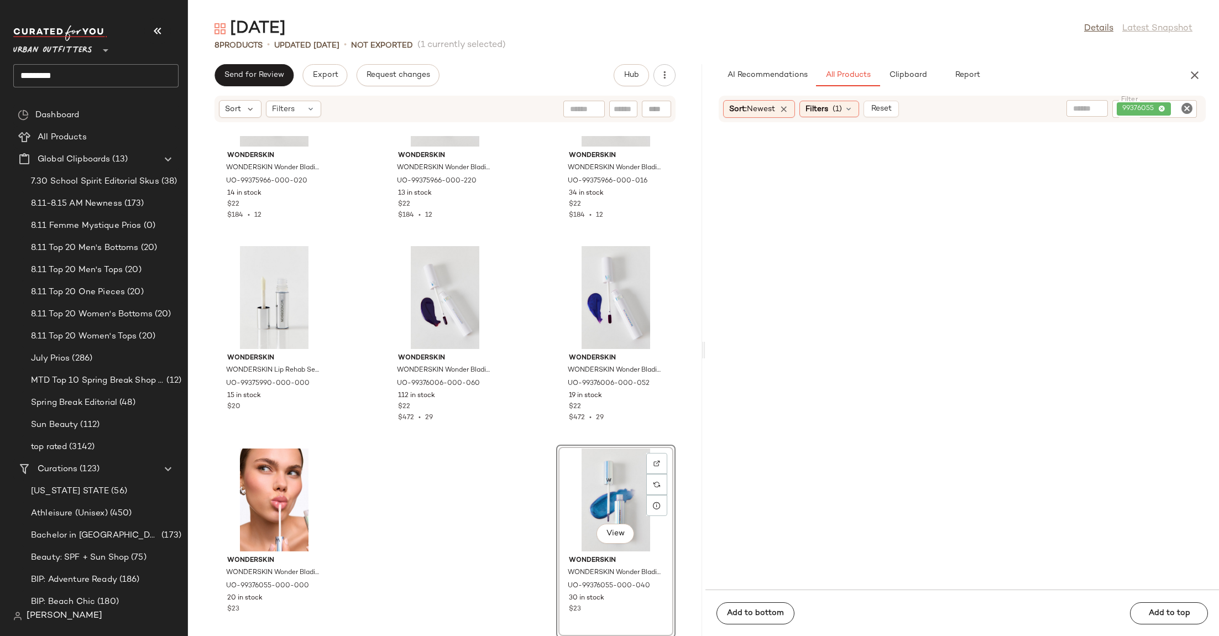
drag, startPoint x: 775, startPoint y: 176, endPoint x: 723, endPoint y: 11, distance: 173.2
